Goal: Task Accomplishment & Management: Manage account settings

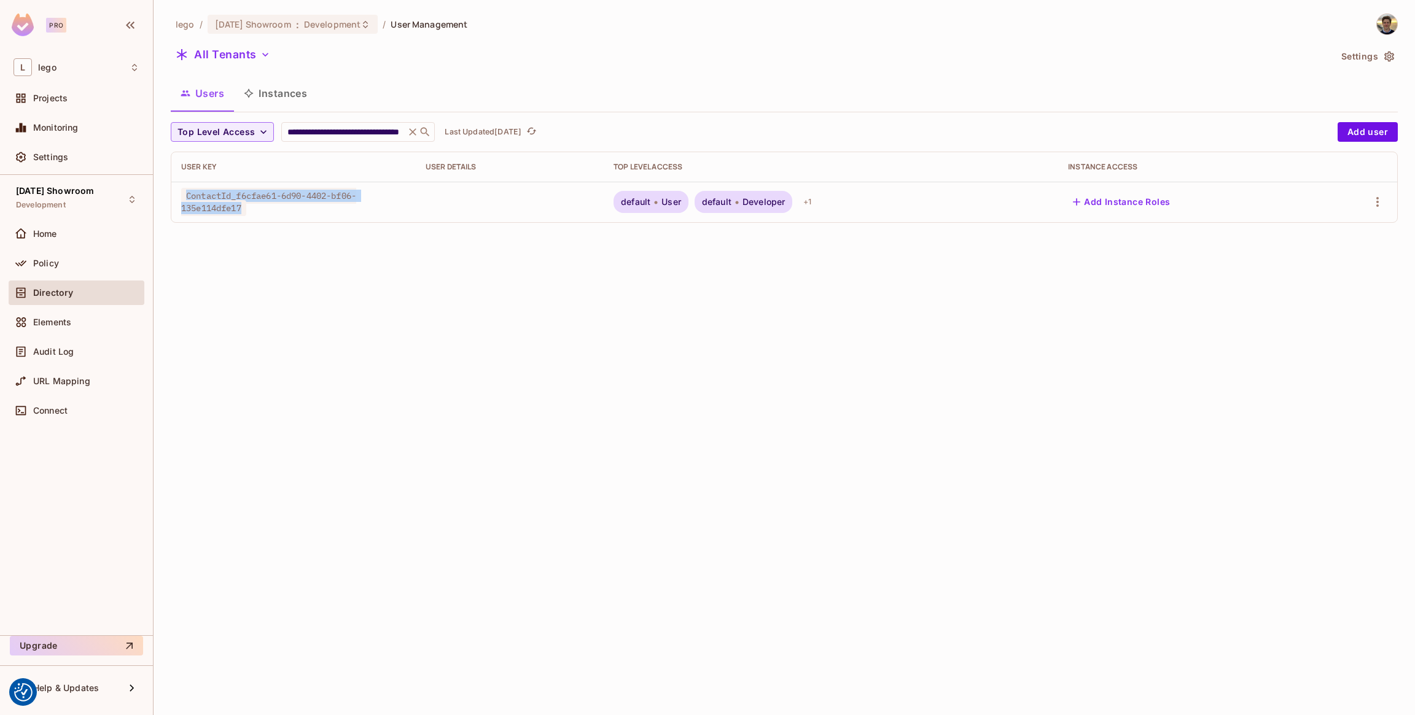
drag, startPoint x: 323, startPoint y: 208, endPoint x: 172, endPoint y: 194, distance: 151.6
click at [172, 194] on td "ContactId_f6cfae61-6d90-4402-bf06-135e114dfe17" at bounding box center [293, 202] width 244 height 41
copy span "ContactId_f6cfae61-6d90-4402-bf06-135e114dfe17"
drag, startPoint x: 834, startPoint y: 332, endPoint x: 863, endPoint y: 313, distance: 34.1
click at [842, 327] on div "**********" at bounding box center [783, 357] width 1261 height 715
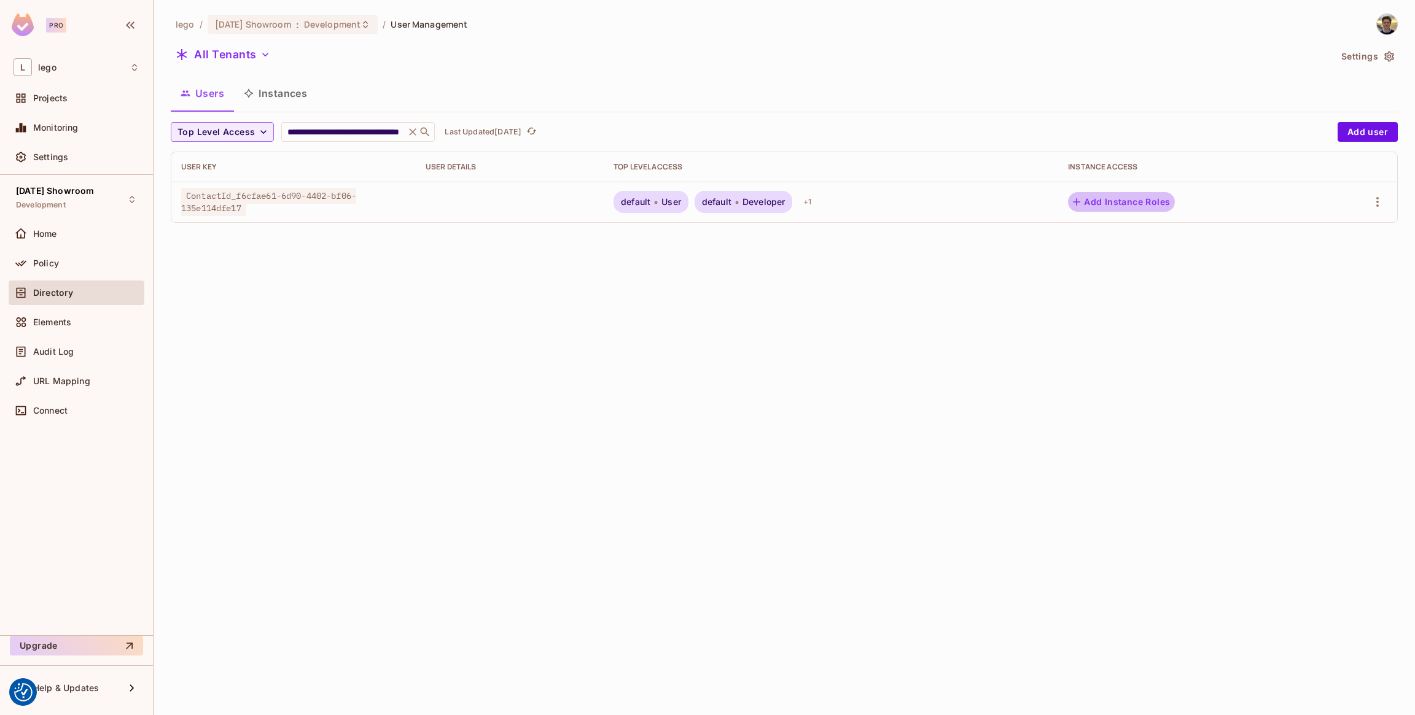
click at [1110, 201] on button "Add Instance Roles" at bounding box center [1121, 202] width 107 height 20
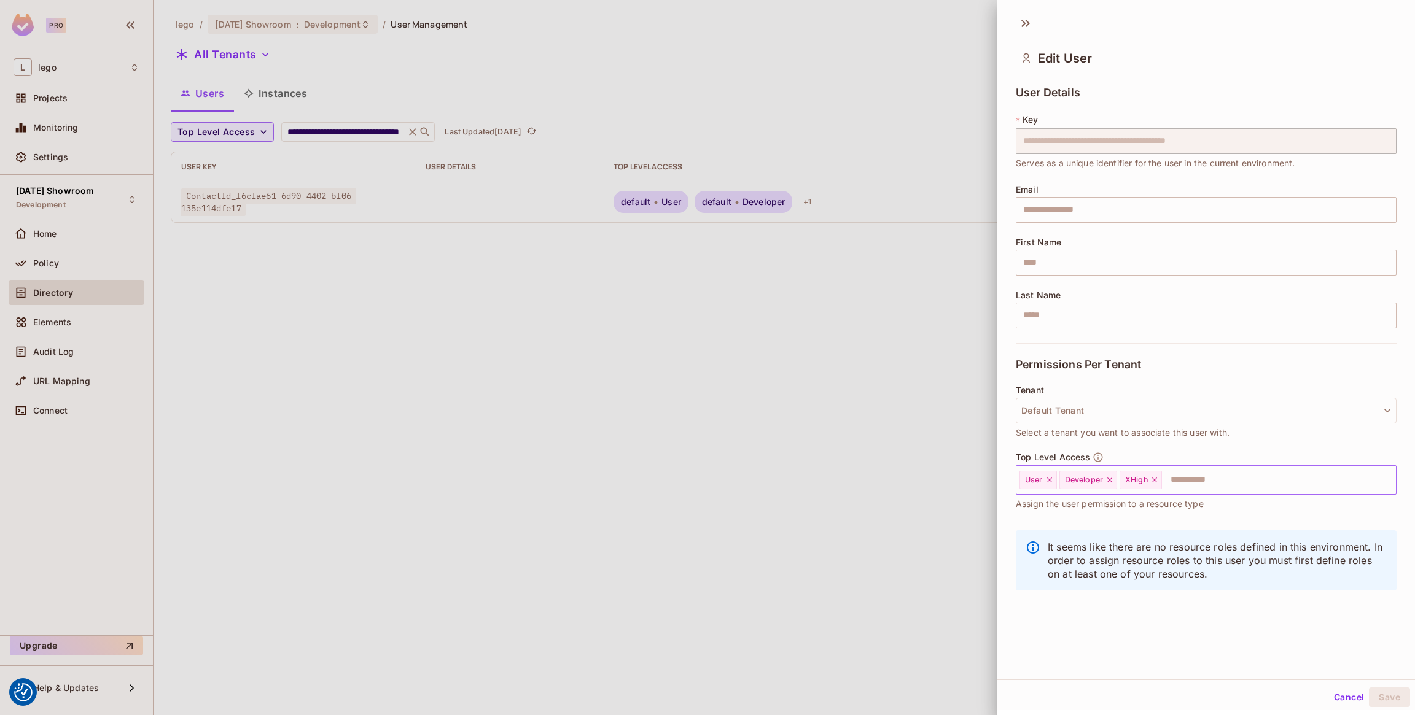
click at [1219, 486] on input "text" at bounding box center [1267, 480] width 209 height 25
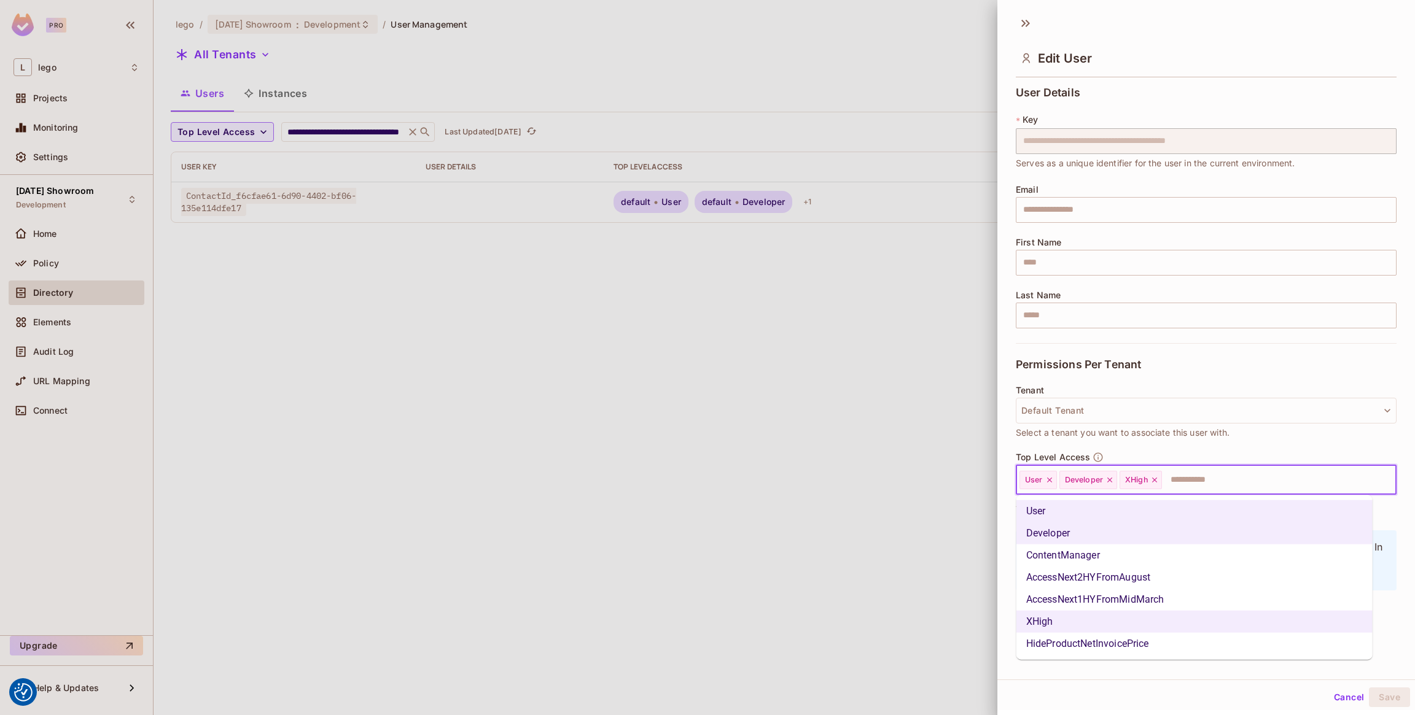
click at [1105, 553] on li "ContentManager" at bounding box center [1194, 556] width 356 height 22
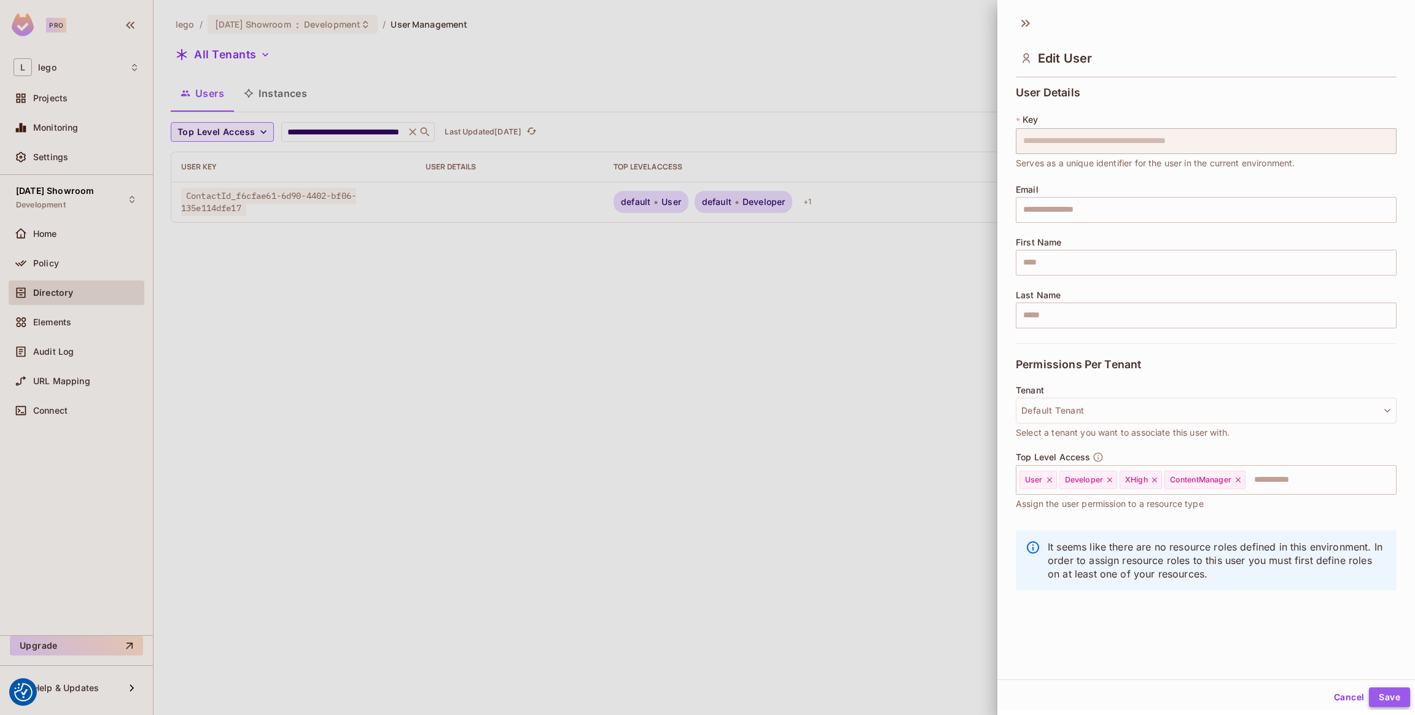
click at [1369, 697] on button "Save" at bounding box center [1389, 698] width 41 height 20
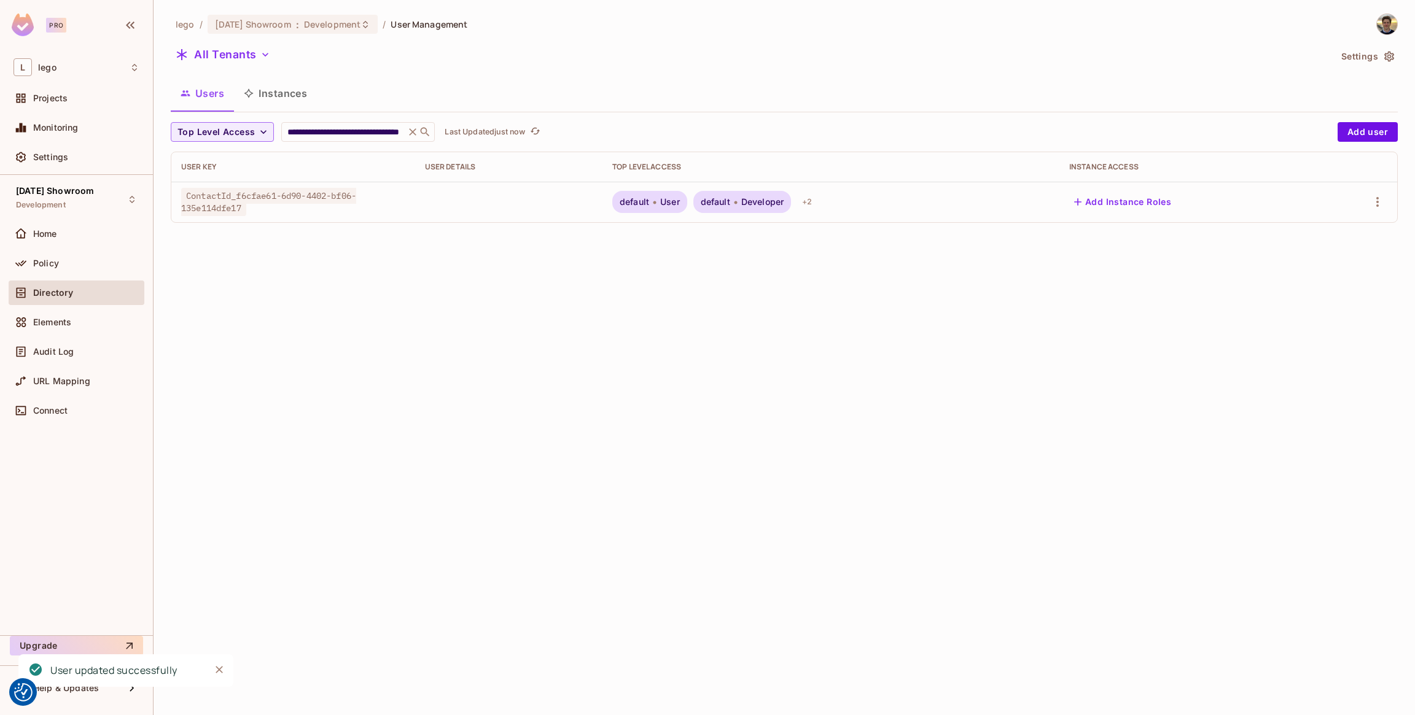
drag, startPoint x: 768, startPoint y: 427, endPoint x: 766, endPoint y: 387, distance: 40.0
click at [768, 426] on div "**********" at bounding box center [783, 357] width 1261 height 715
click at [811, 202] on div "+ 2" at bounding box center [807, 202] width 20 height 20
click at [689, 318] on div at bounding box center [707, 357] width 1415 height 715
